Goal: Transaction & Acquisition: Purchase product/service

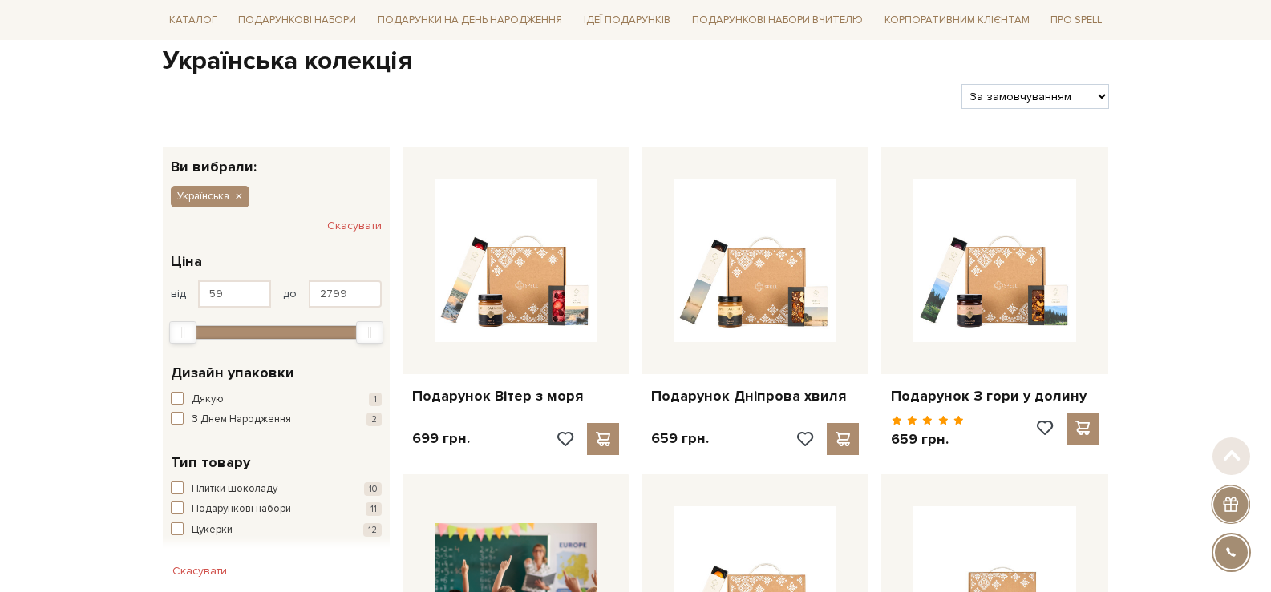
scroll to position [240, 0]
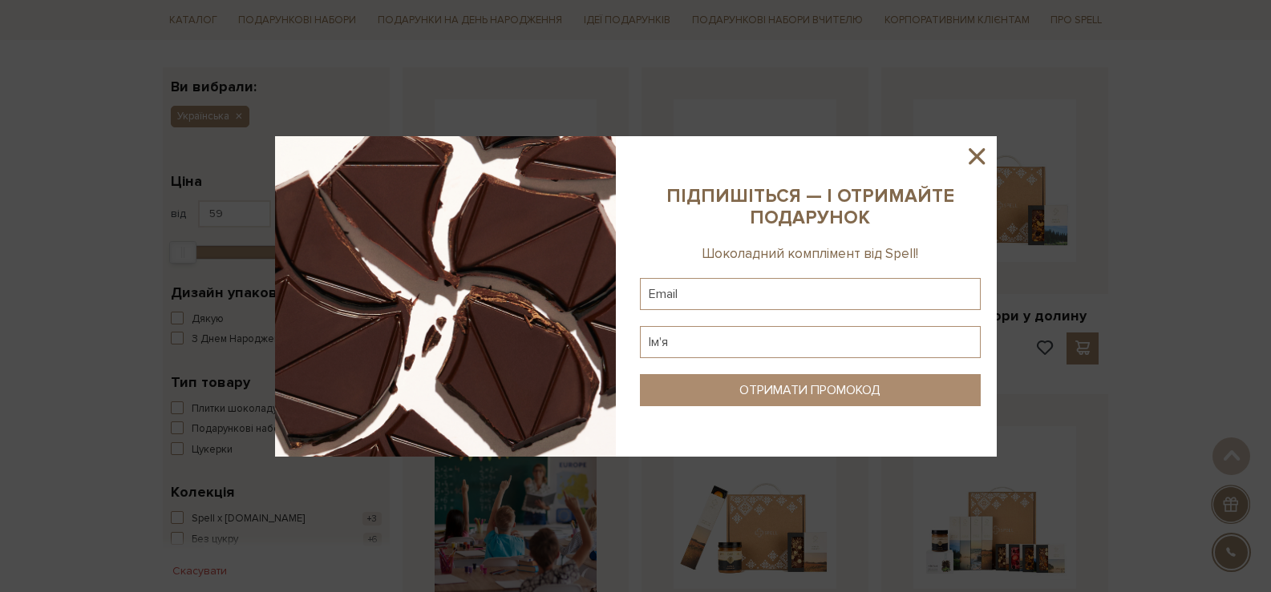
click at [981, 157] on icon at bounding box center [976, 156] width 27 height 27
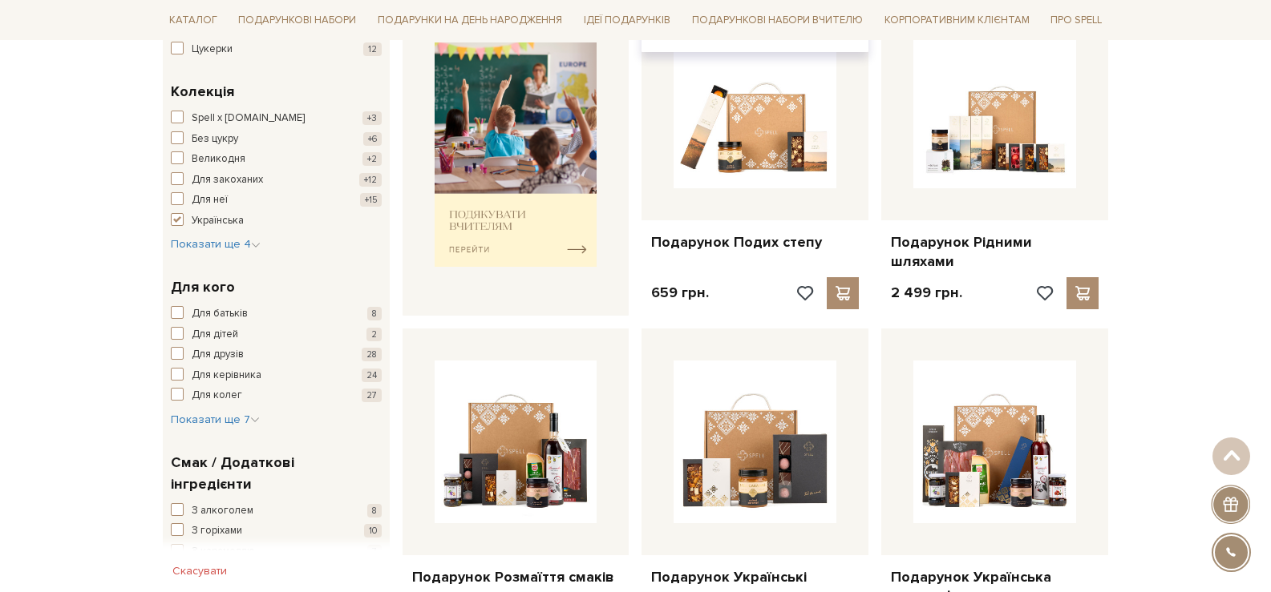
scroll to position [721, 0]
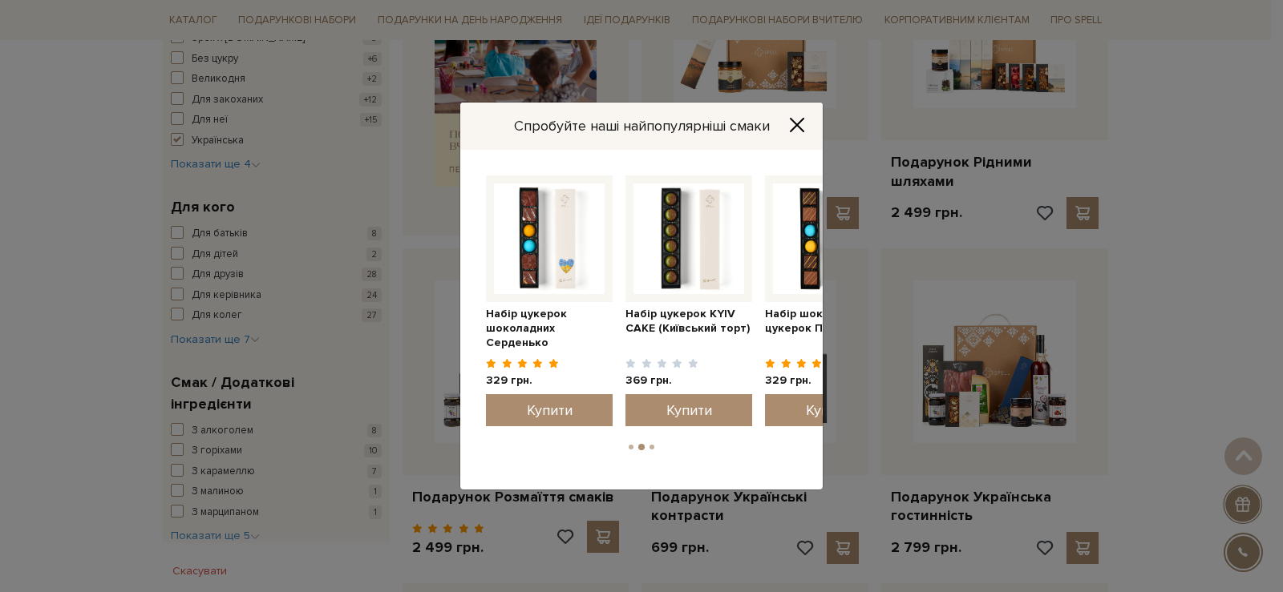
drag, startPoint x: 800, startPoint y: 273, endPoint x: 443, endPoint y: 276, distance: 356.7
click at [443, 276] on div "Спробуйте наші найпопулярніші смаки Набір цукерок шоколадних Серденько 329 грн." at bounding box center [641, 296] width 1283 height 592
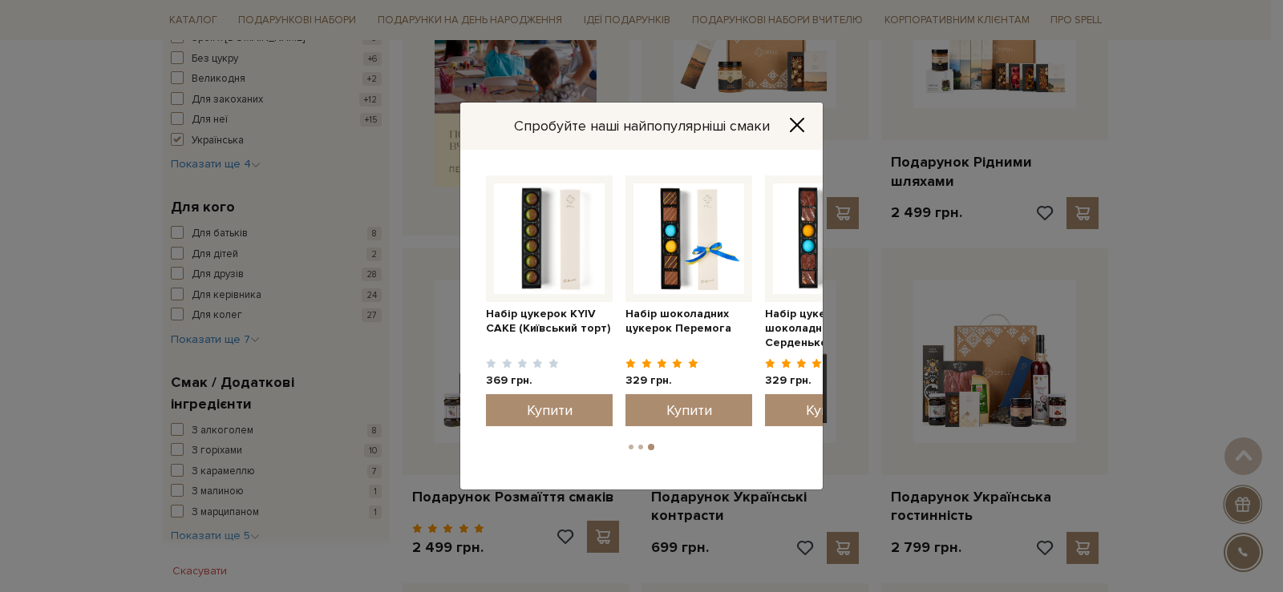
drag, startPoint x: 705, startPoint y: 276, endPoint x: 418, endPoint y: 300, distance: 288.0
click at [426, 298] on div "Спробуйте наші найпопулярніші смаки Набір цукерок шоколадних Серденько 329 грн." at bounding box center [641, 296] width 1283 height 592
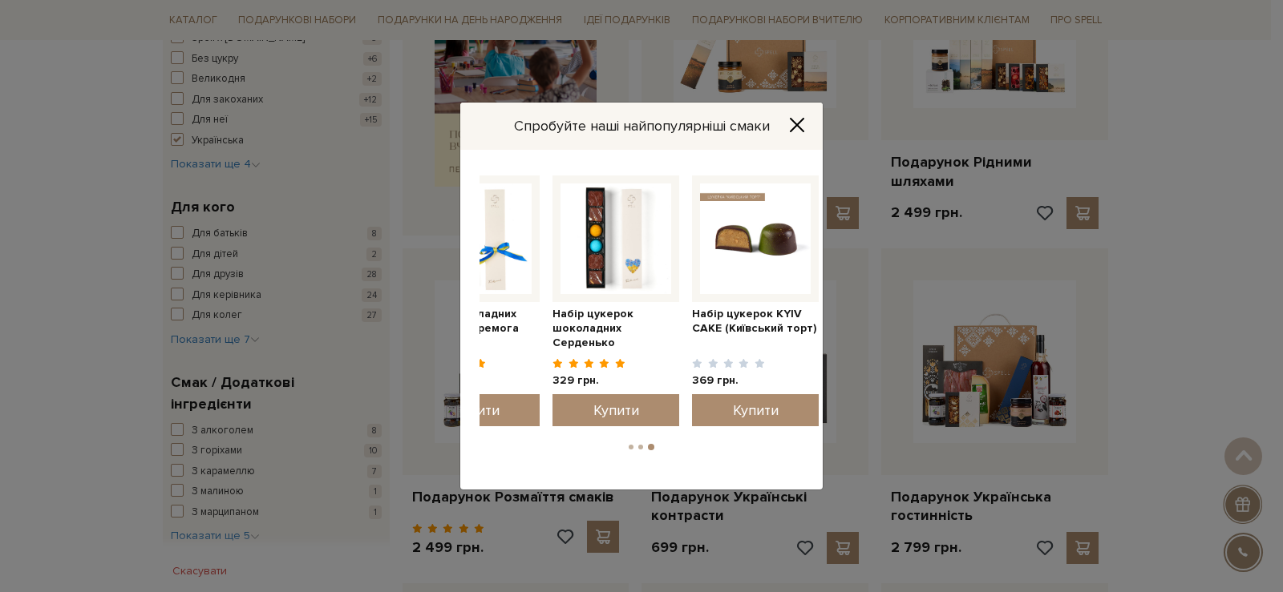
drag, startPoint x: 509, startPoint y: 257, endPoint x: 748, endPoint y: 255, distance: 238.9
click at [736, 253] on img at bounding box center [755, 239] width 111 height 111
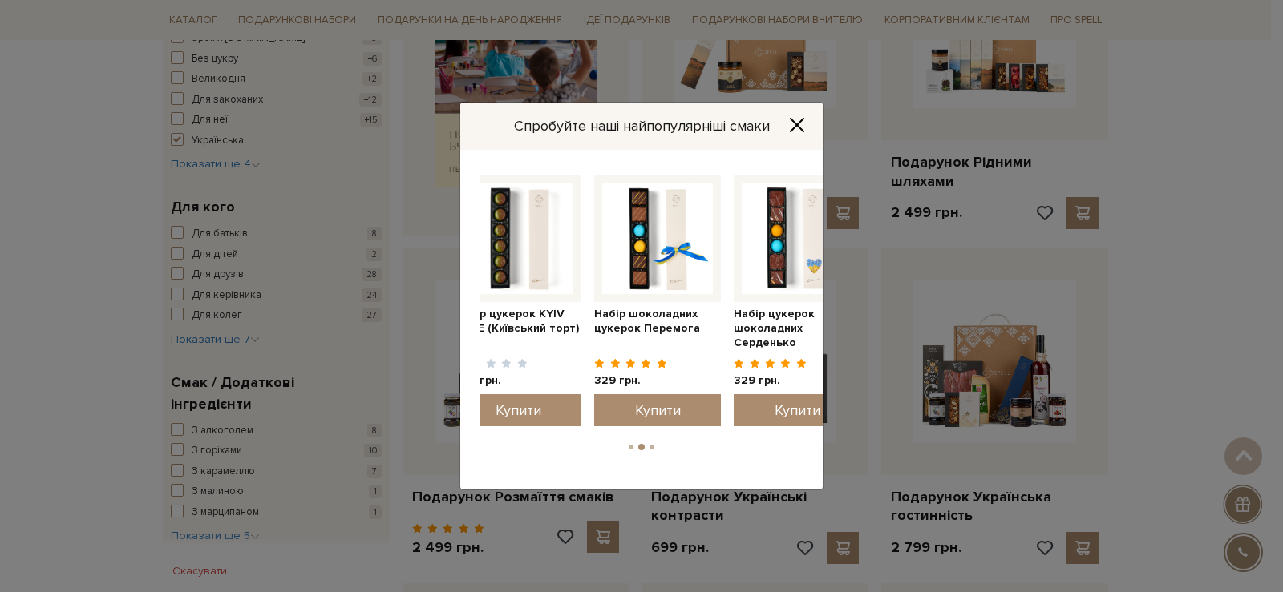
drag, startPoint x: 519, startPoint y: 261, endPoint x: 822, endPoint y: 261, distance: 303.0
click at [812, 262] on img at bounding box center [797, 239] width 111 height 111
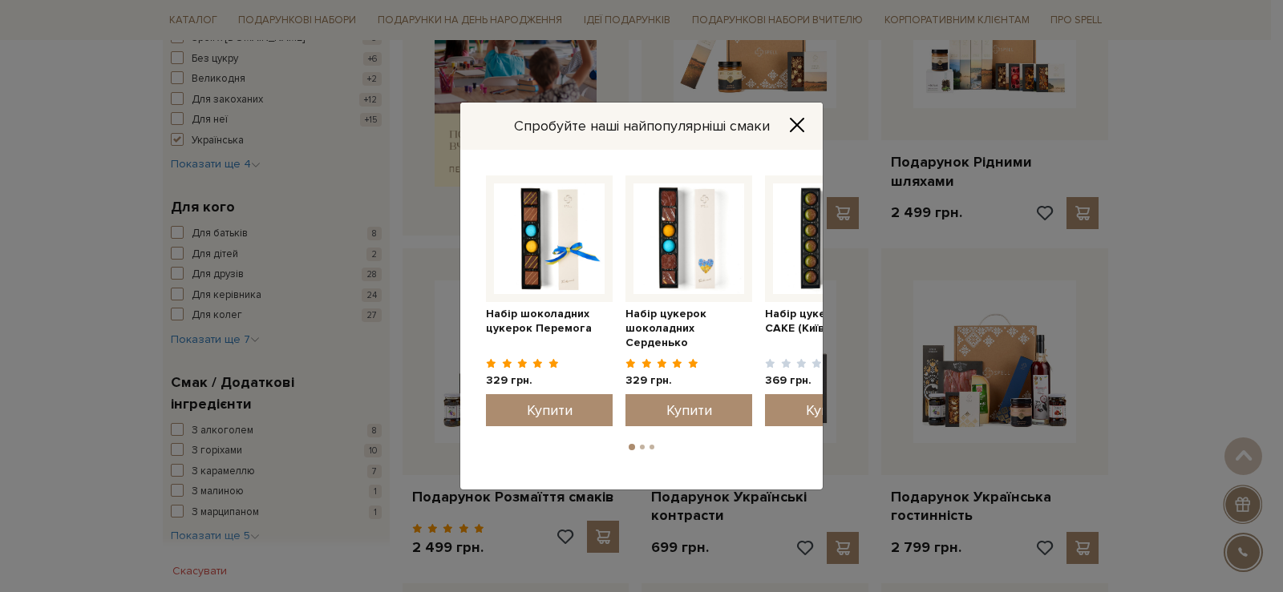
click at [798, 118] on icon "Close" at bounding box center [797, 125] width 16 height 16
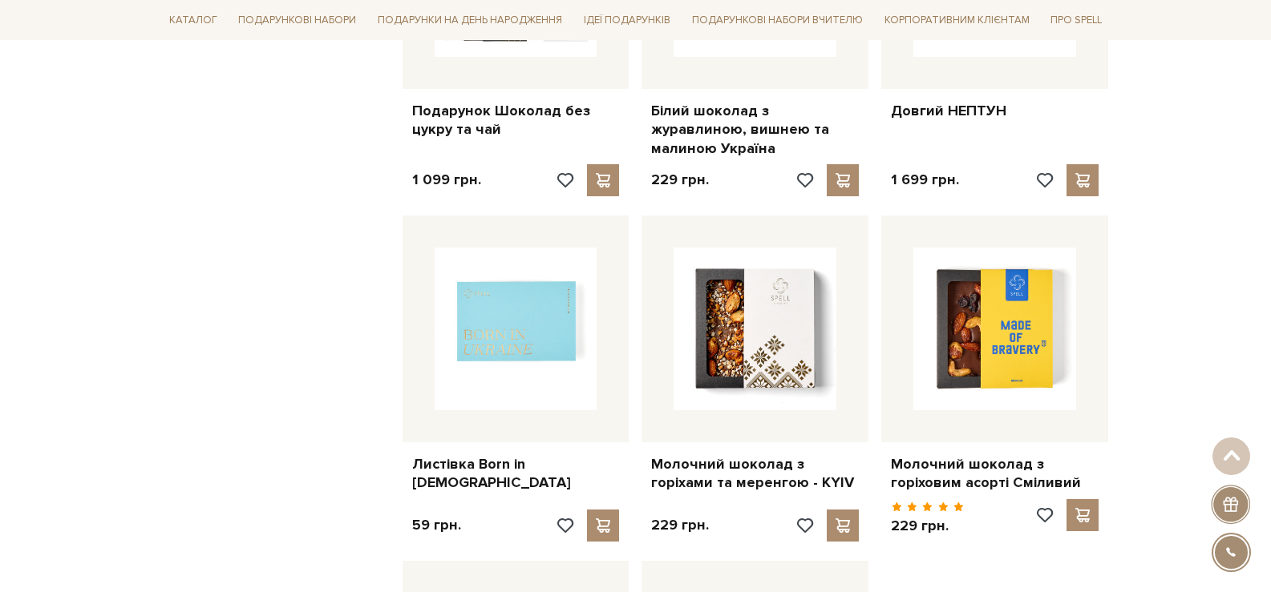
scroll to position [1924, 0]
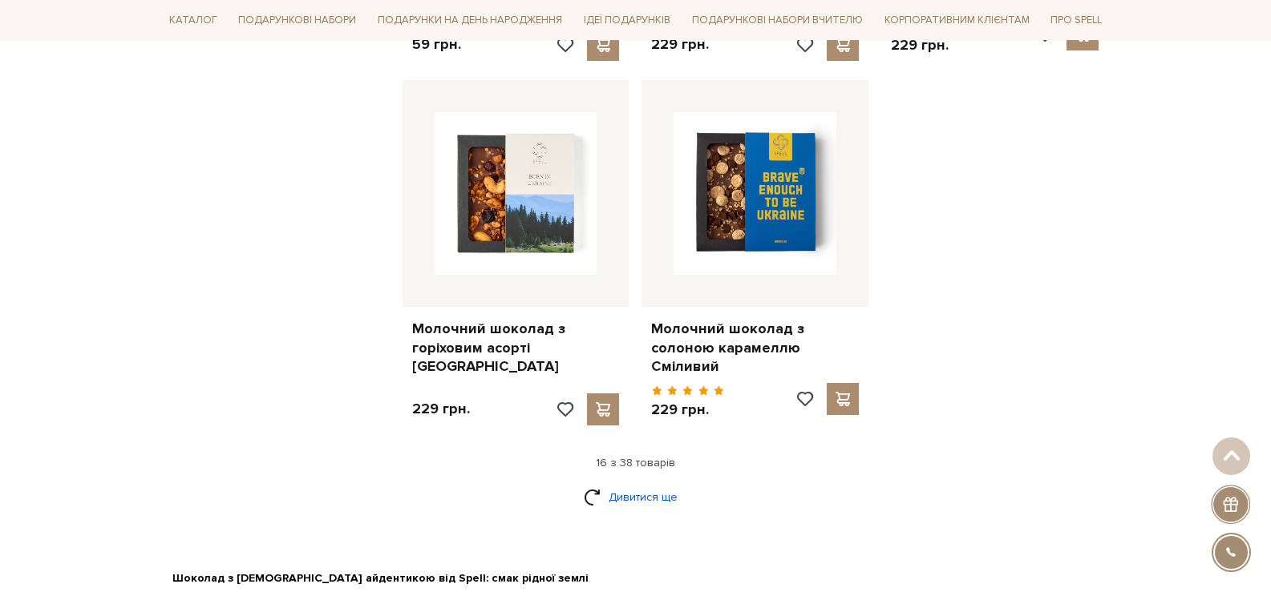
click at [658, 483] on link "Дивитися ще" at bounding box center [636, 497] width 104 height 28
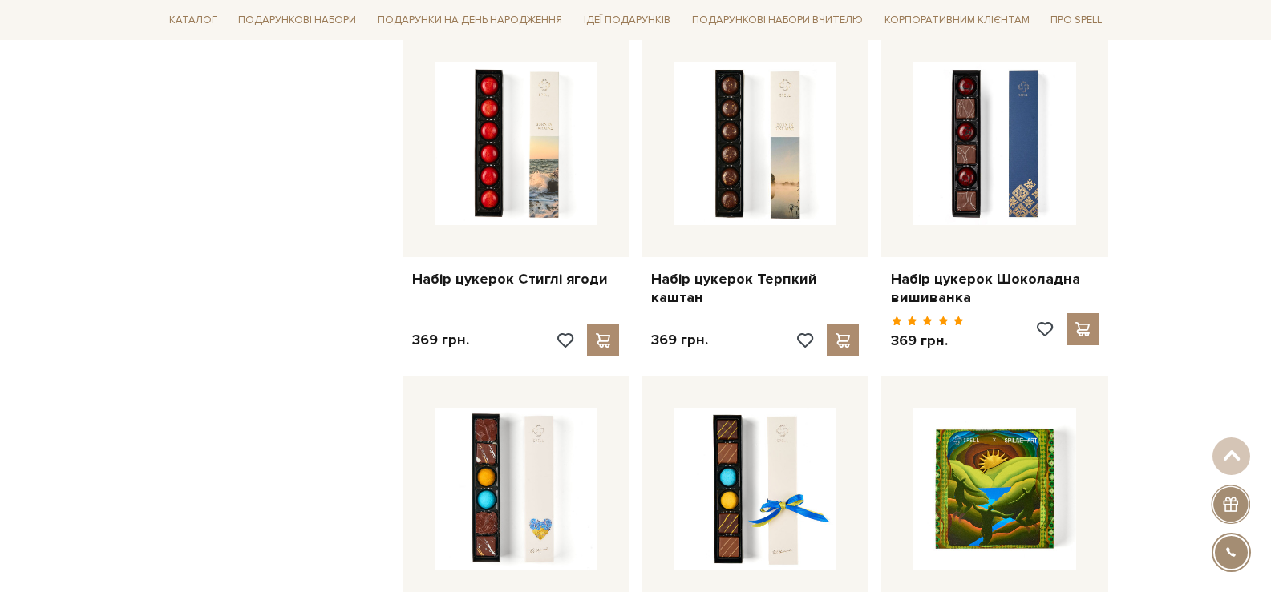
scroll to position [3207, 0]
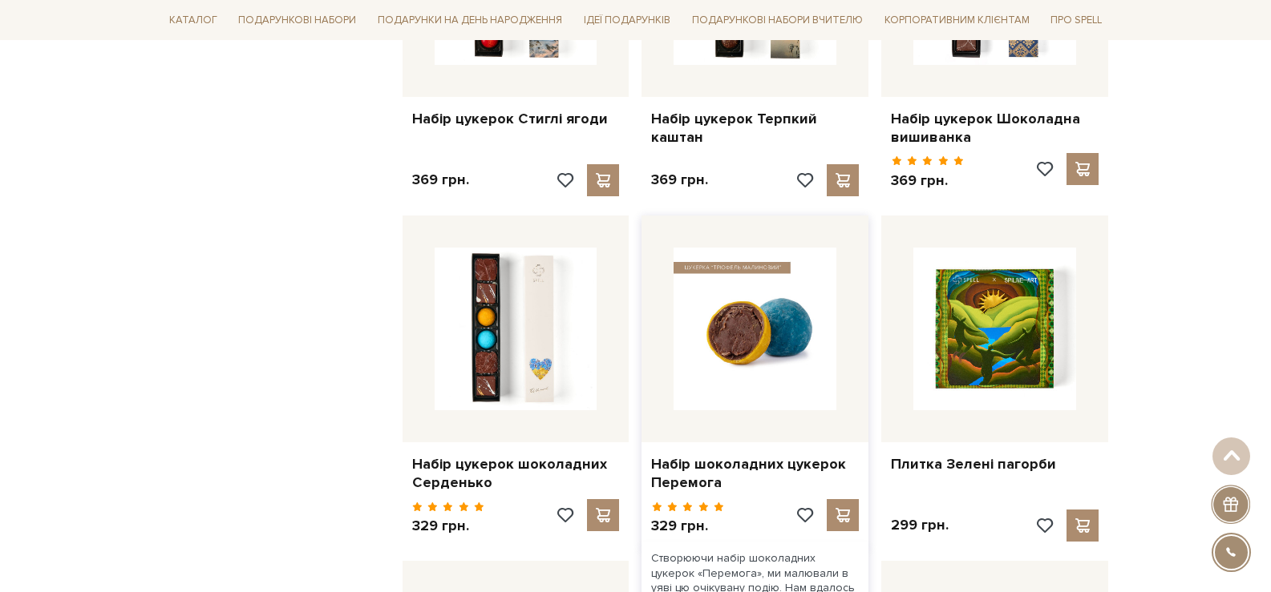
click at [749, 358] on img at bounding box center [754, 329] width 163 height 163
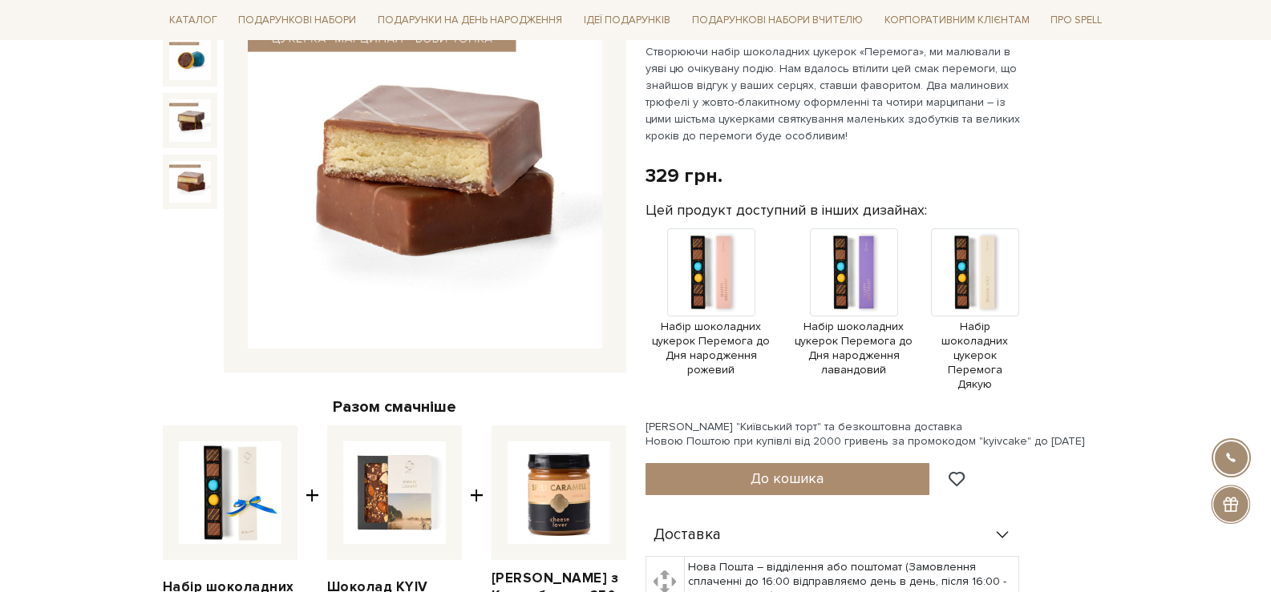
scroll to position [561, 0]
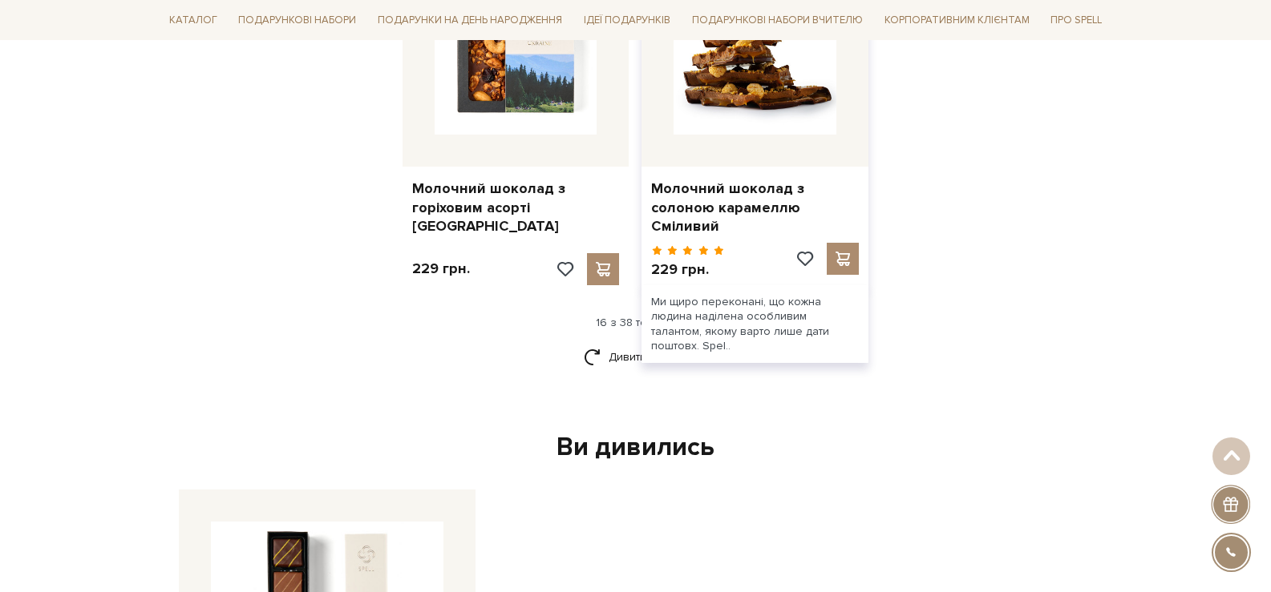
scroll to position [1984, 0]
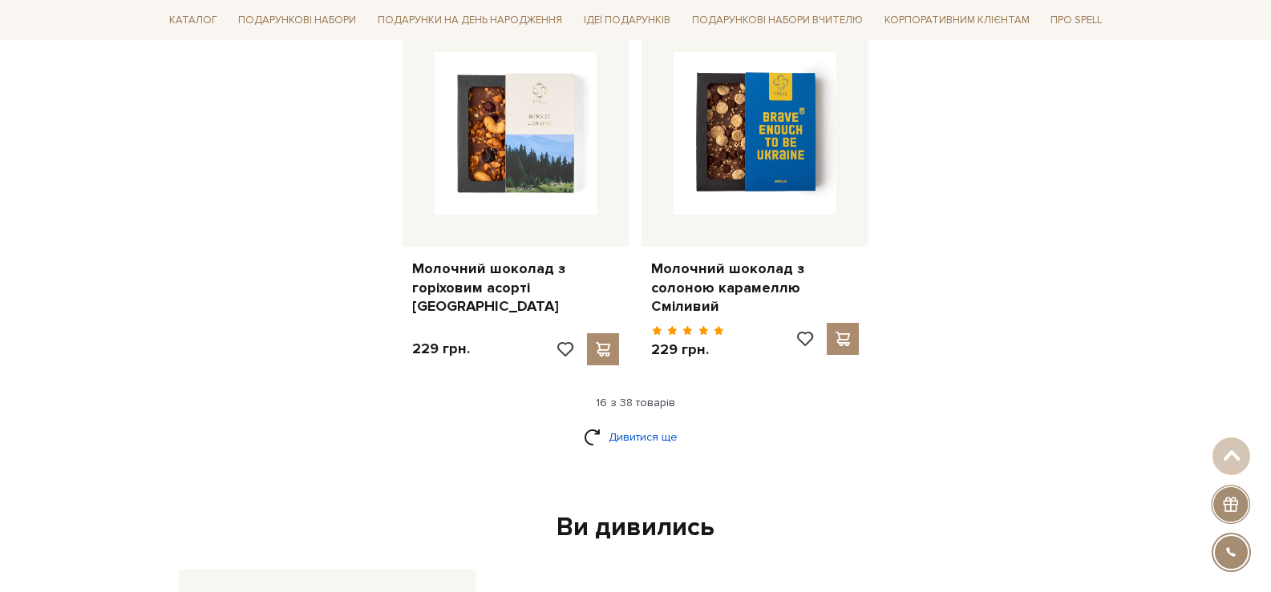
click at [626, 423] on link "Дивитися ще" at bounding box center [636, 437] width 104 height 28
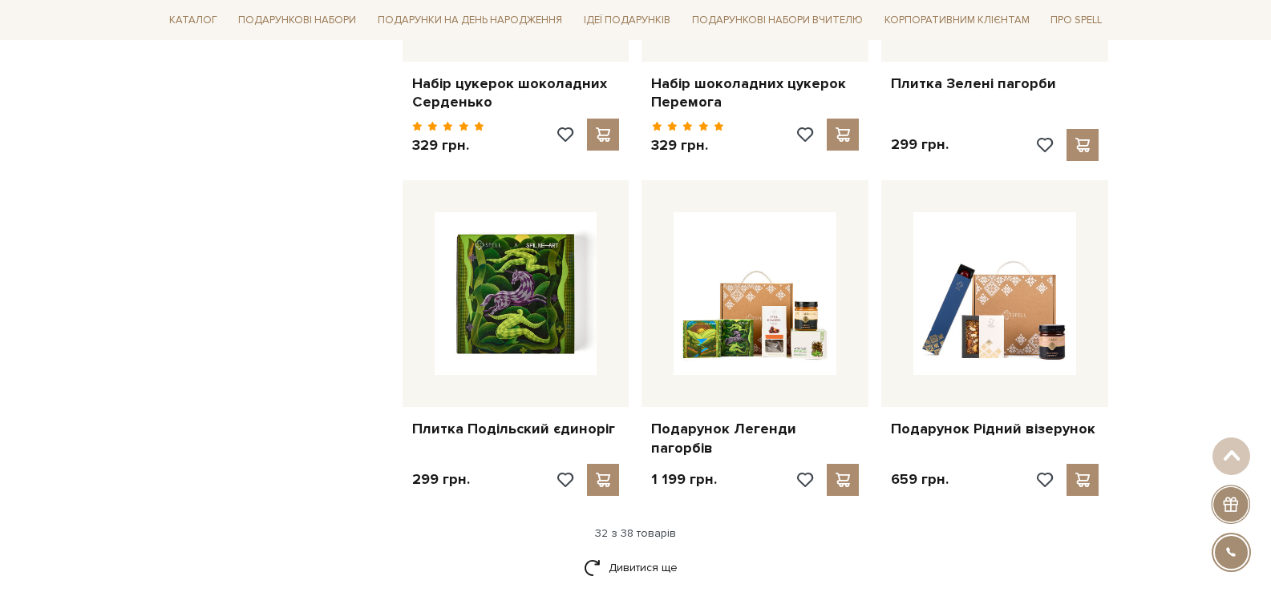
scroll to position [3668, 0]
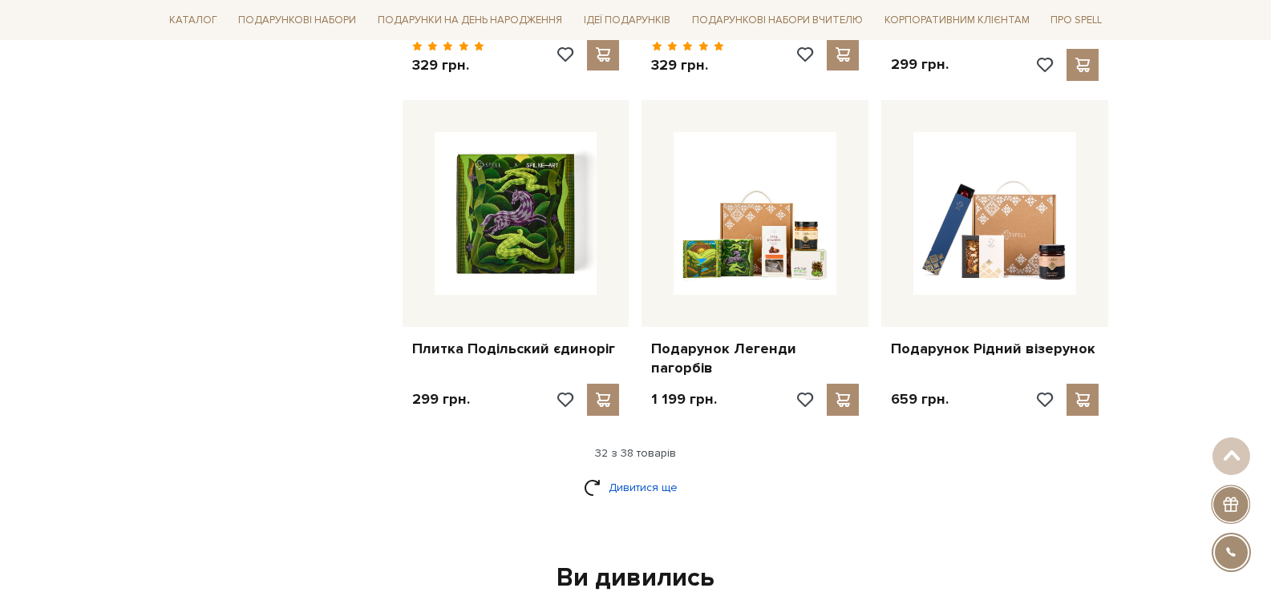
click at [635, 474] on link "Дивитися ще" at bounding box center [636, 488] width 104 height 28
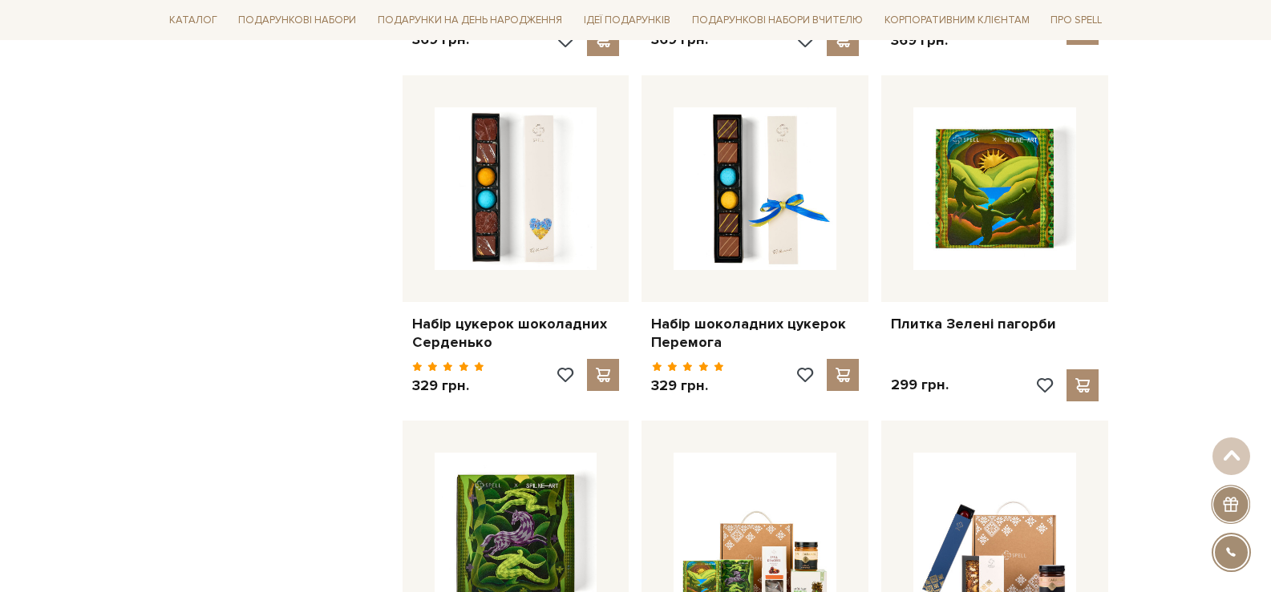
scroll to position [3267, 0]
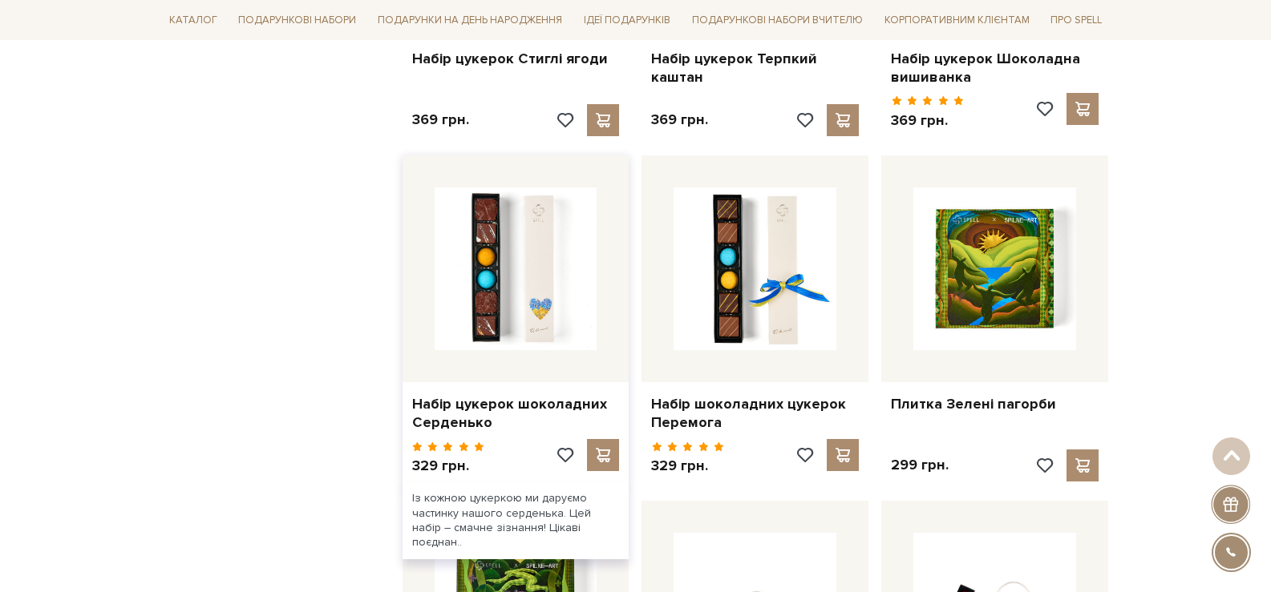
click at [499, 439] on div "329 грн." at bounding box center [516, 460] width 208 height 43
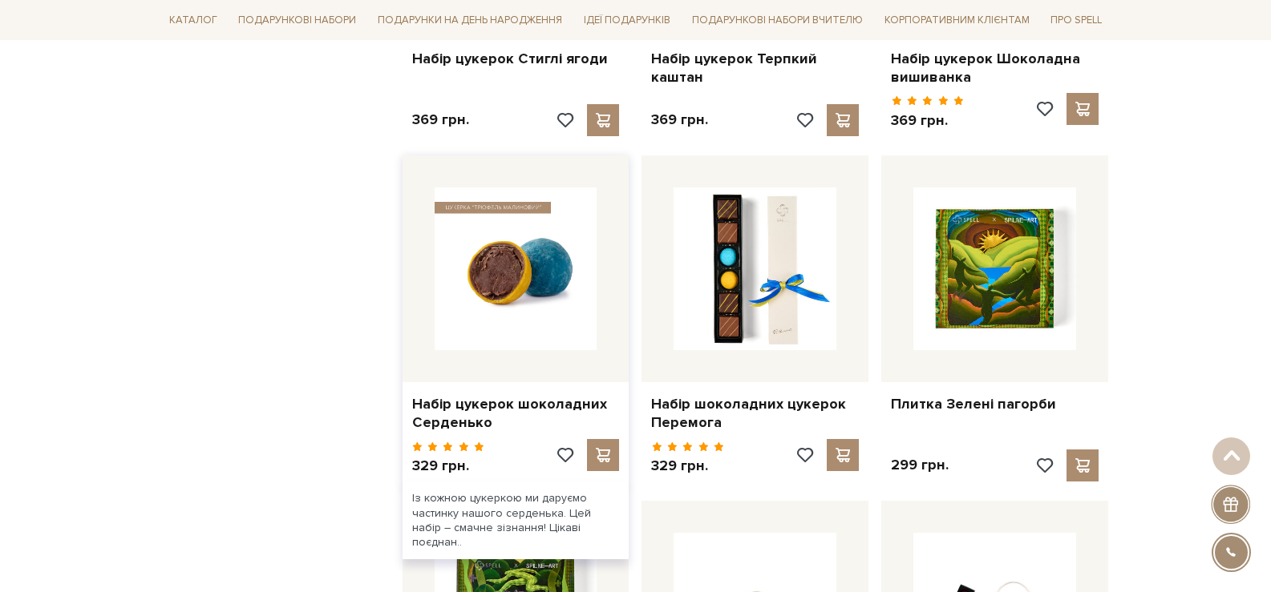
click at [526, 291] on img at bounding box center [515, 269] width 163 height 163
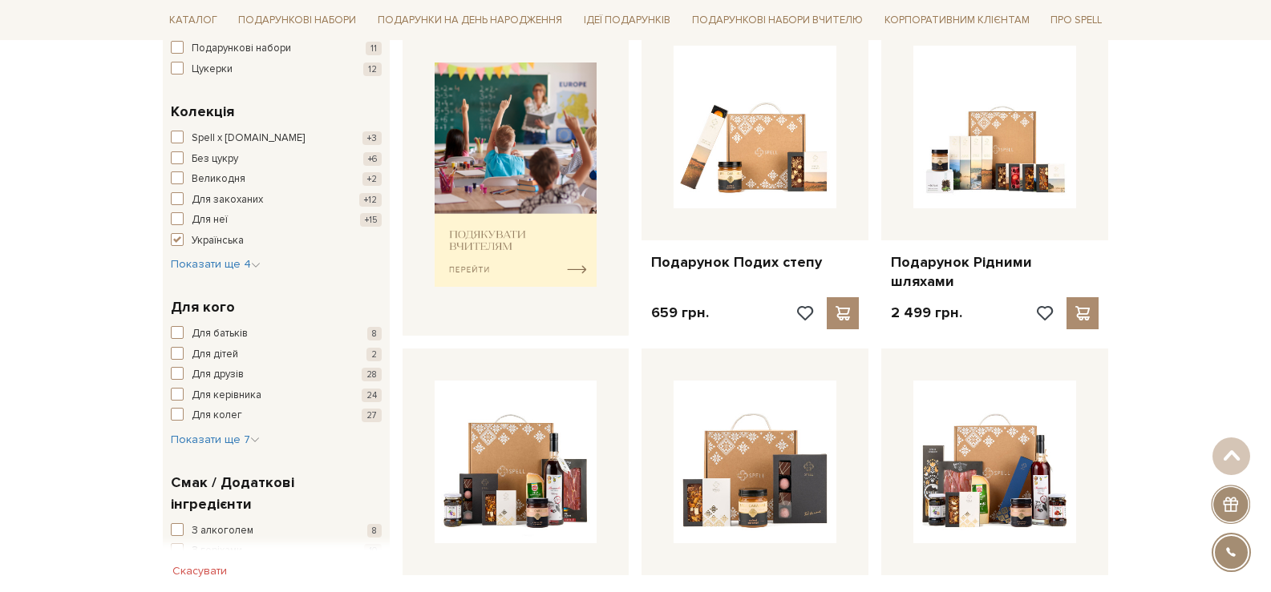
scroll to position [782, 0]
